Goal: Information Seeking & Learning: Learn about a topic

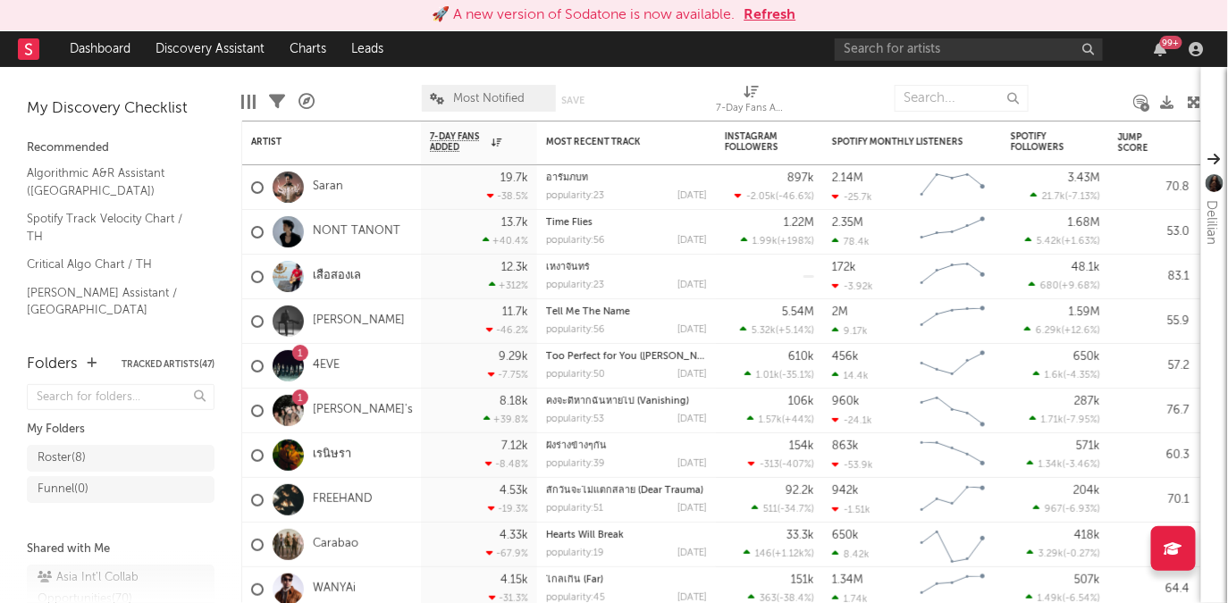
click at [775, 10] on button "Refresh" at bounding box center [770, 14] width 52 height 21
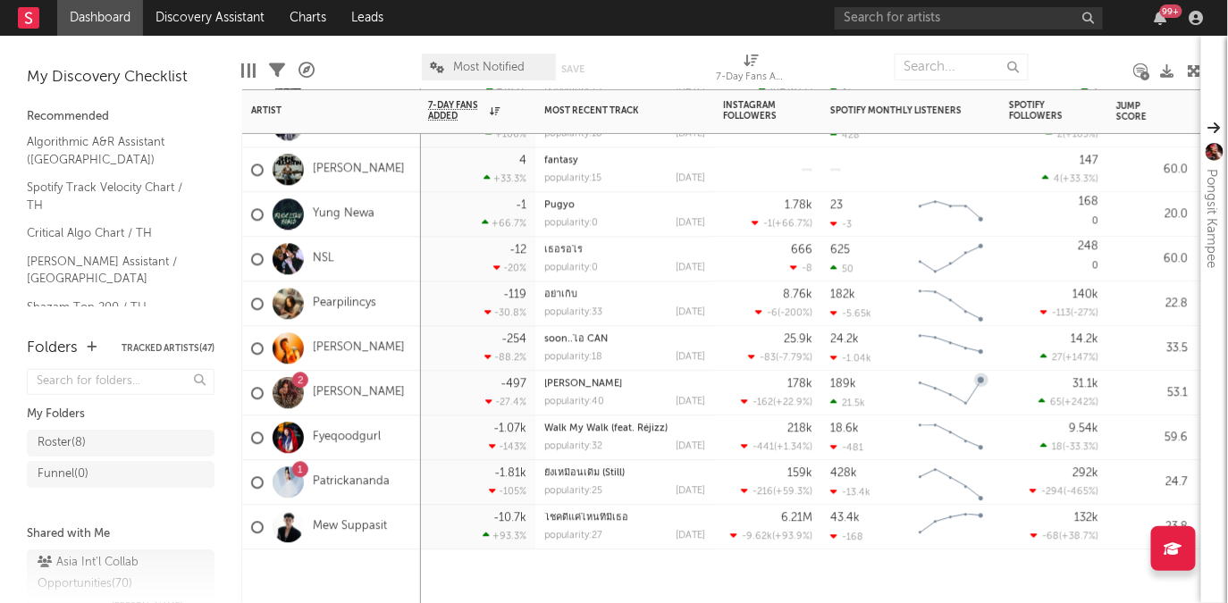
click at [302, 470] on div "1" at bounding box center [300, 470] width 5 height 0
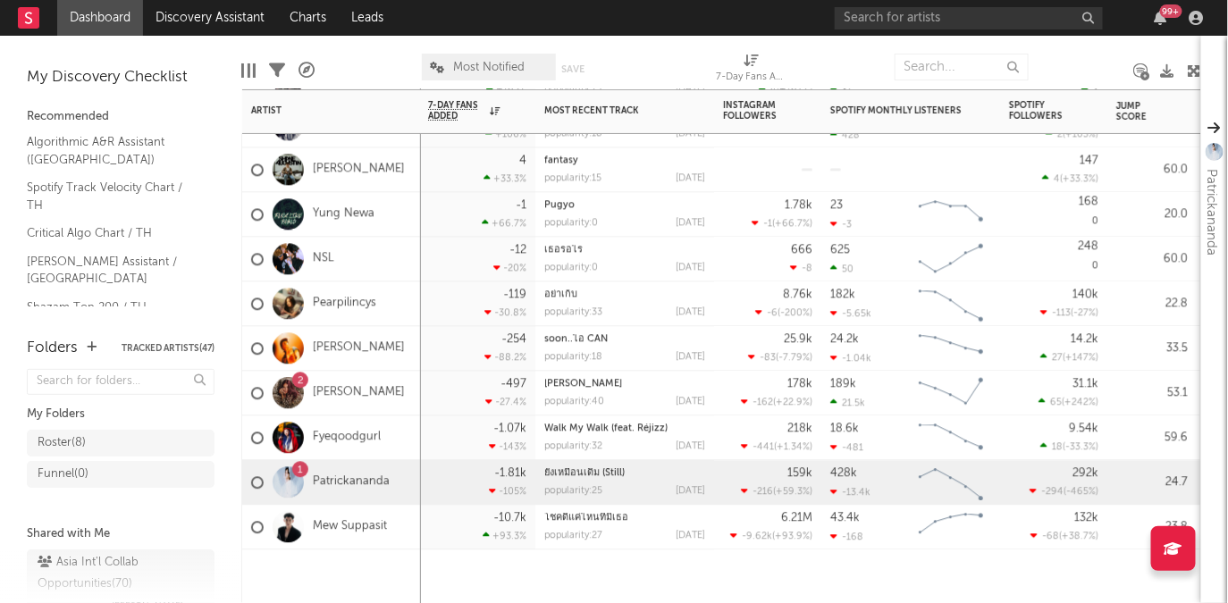
click at [300, 470] on div "1" at bounding box center [300, 470] width 5 height 0
click at [365, 481] on link "Patrickananda" at bounding box center [351, 482] width 77 height 15
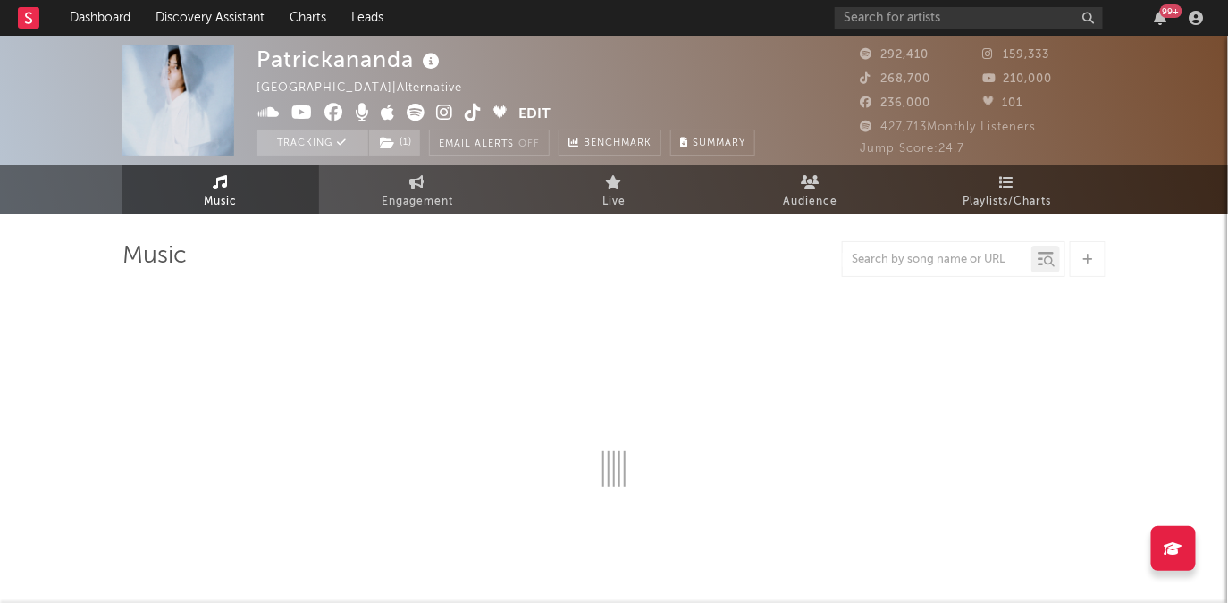
select select "6m"
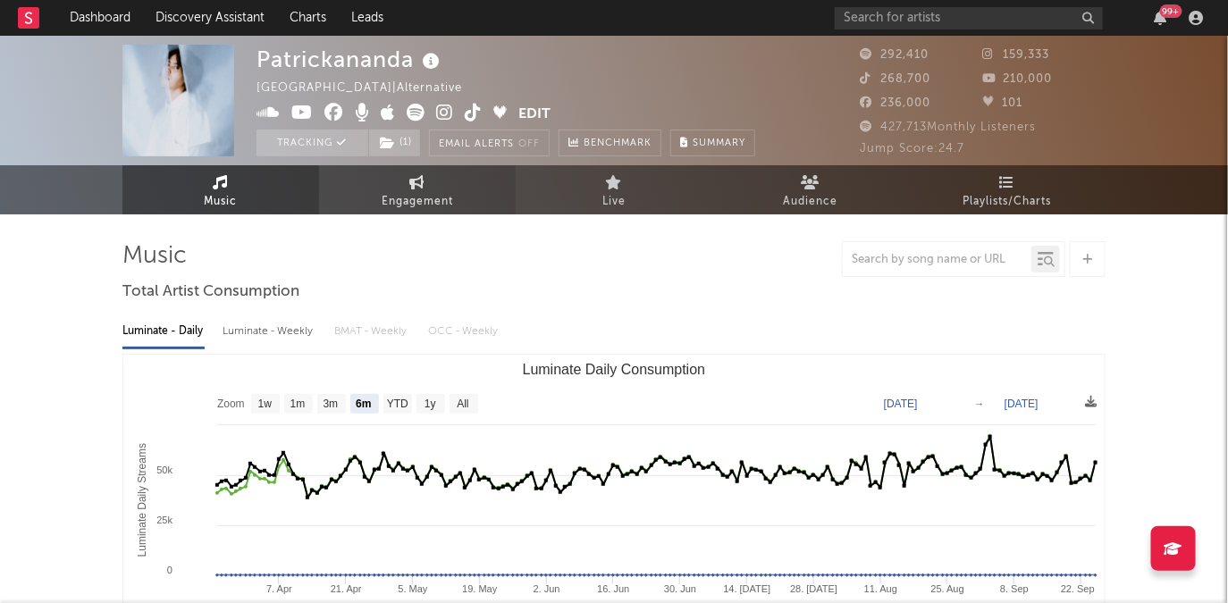
click at [411, 192] on span "Engagement" at bounding box center [417, 201] width 71 height 21
select select "1w"
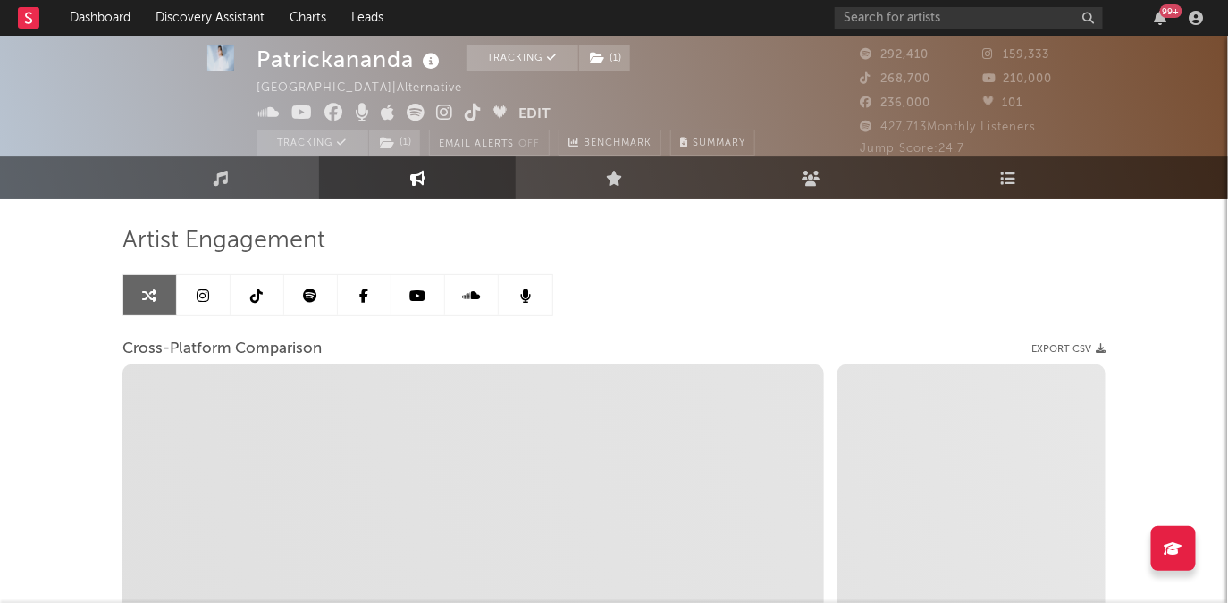
scroll to position [17, 0]
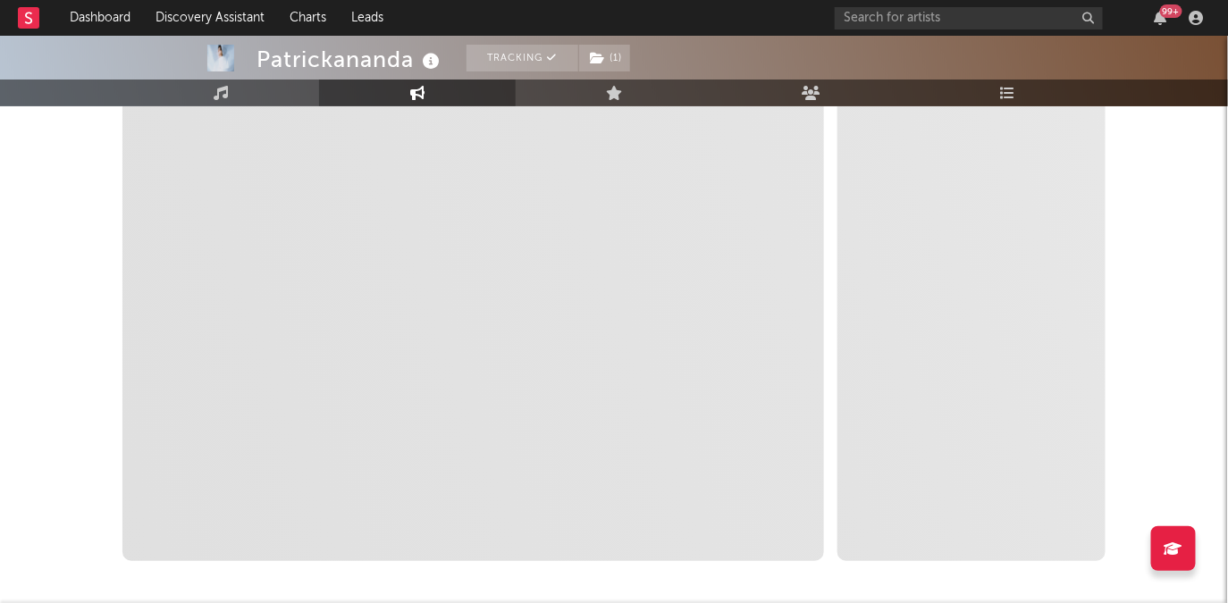
select select "1m"
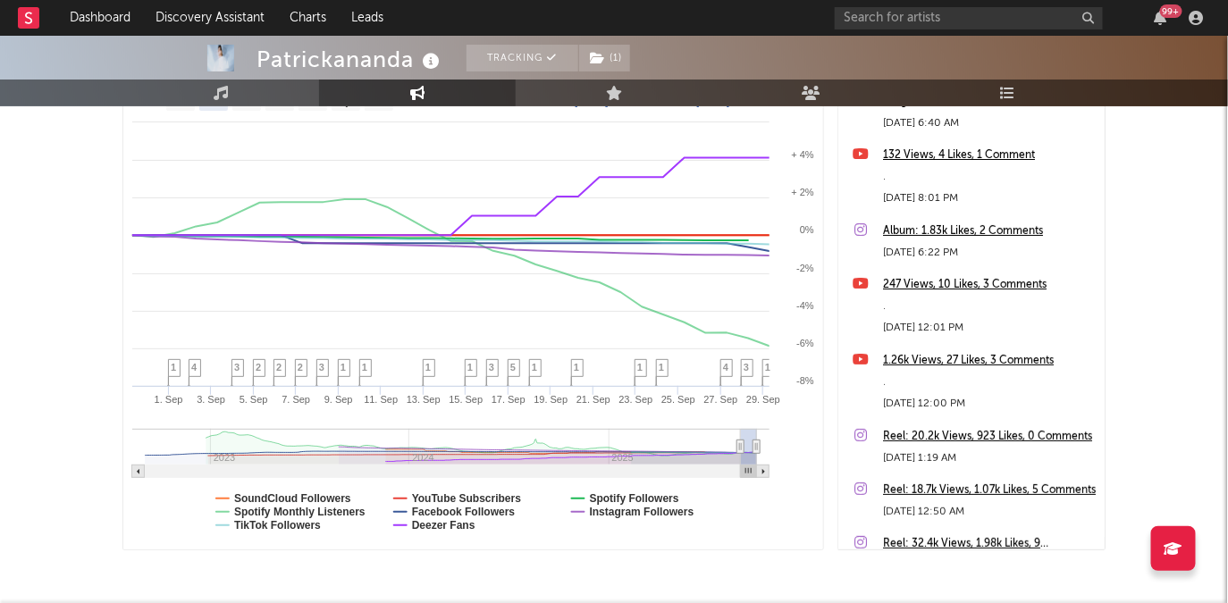
scroll to position [291, 0]
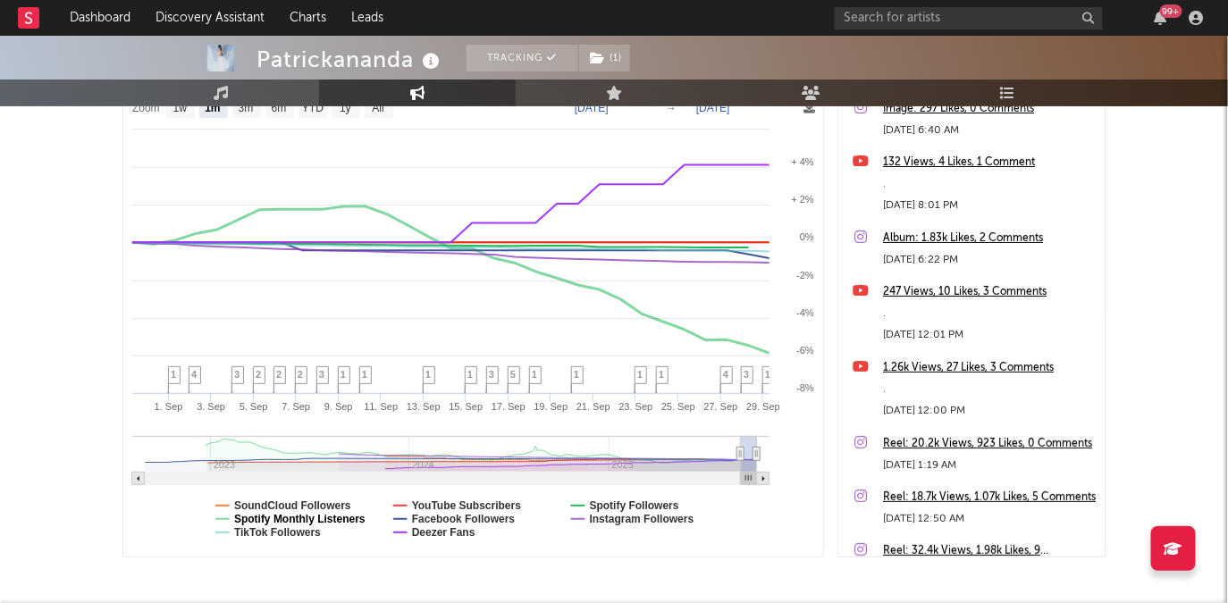
click at [348, 513] on text "Spotify Monthly Listeners" at bounding box center [299, 519] width 131 height 13
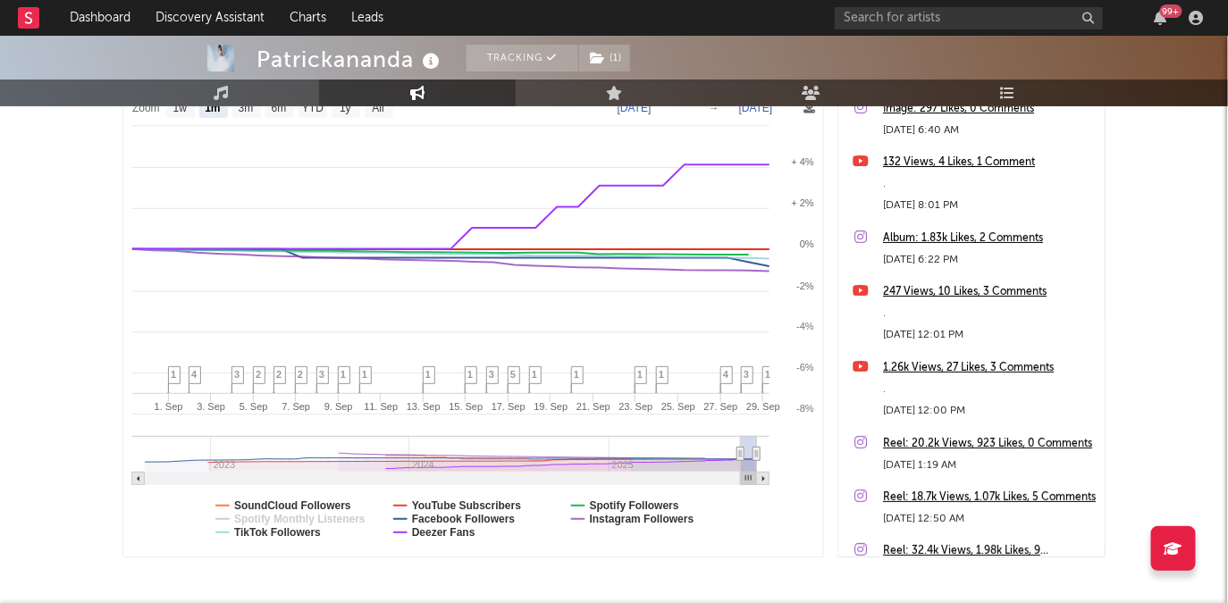
select select "1m"
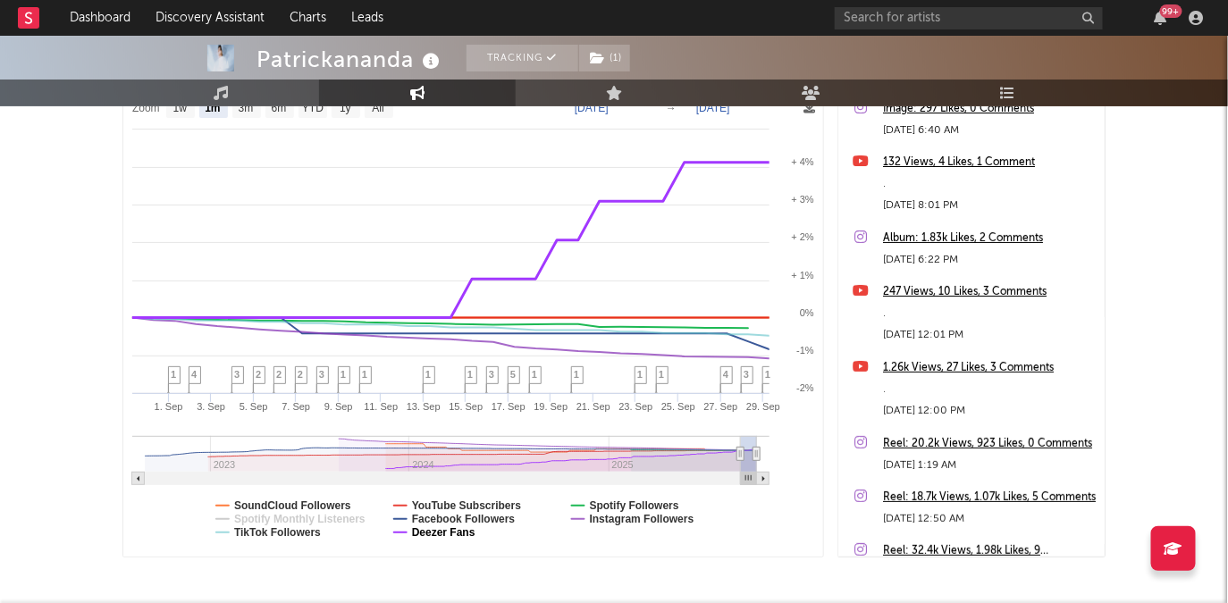
click at [415, 535] on text "Deezer Fans" at bounding box center [443, 532] width 63 height 13
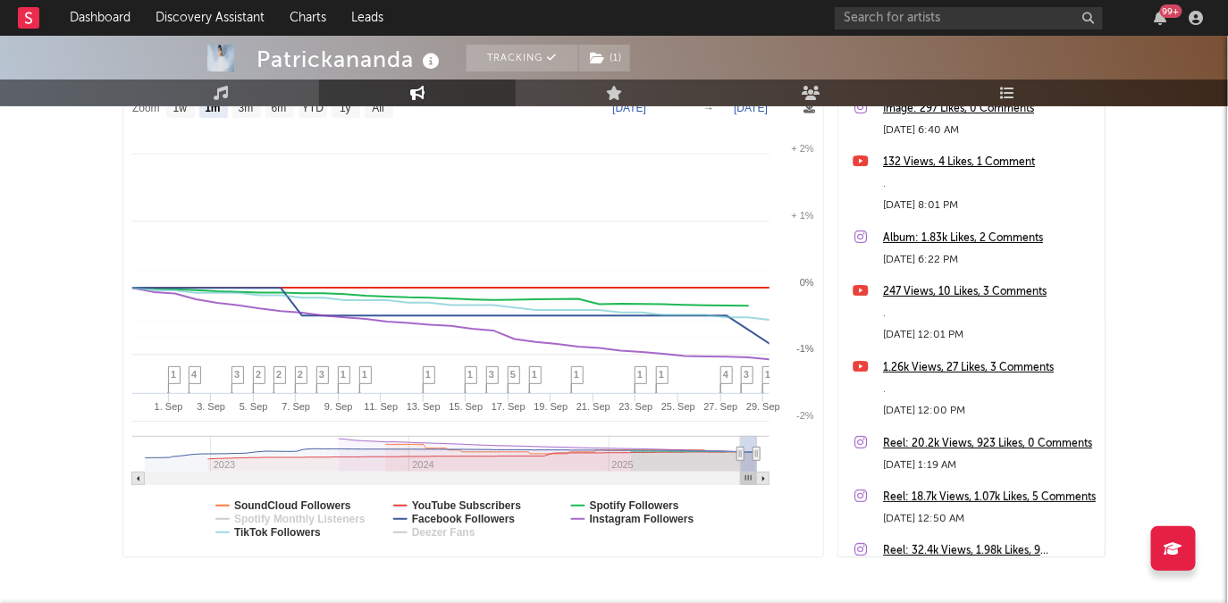
select select "1m"
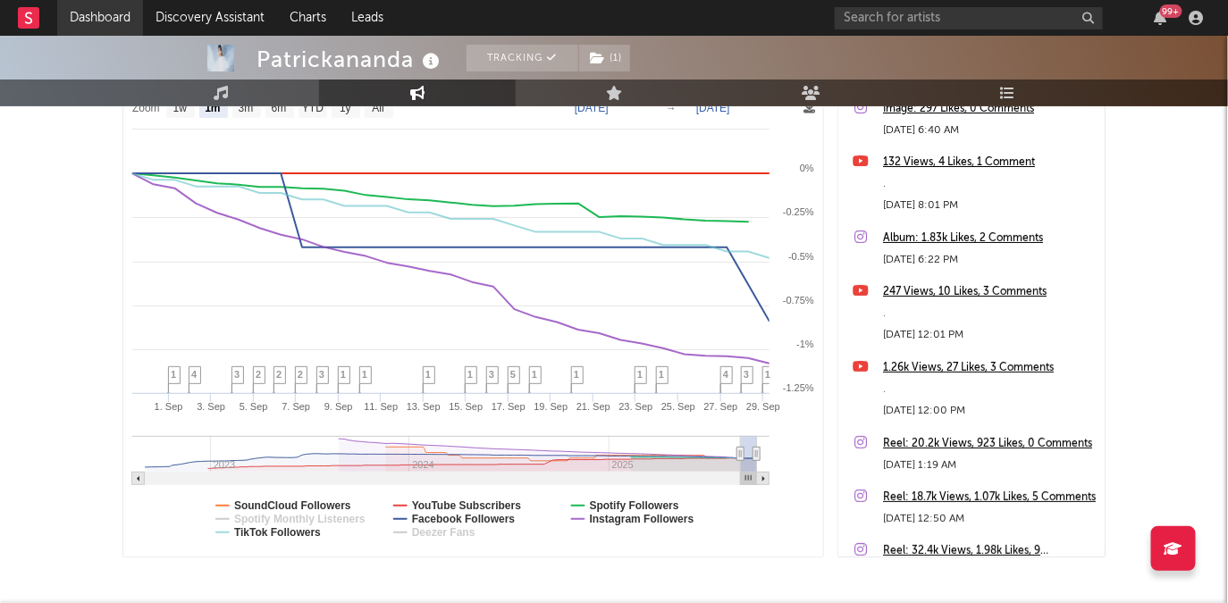
click at [104, 19] on link "Dashboard" at bounding box center [100, 18] width 86 height 36
